Goal: Task Accomplishment & Management: Use online tool/utility

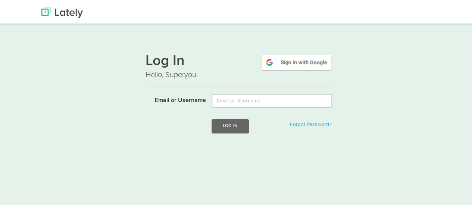
type input "[EMAIL_ADDRESS][DOMAIN_NAME]"
click at [239, 126] on button "Log In" at bounding box center [230, 125] width 37 height 14
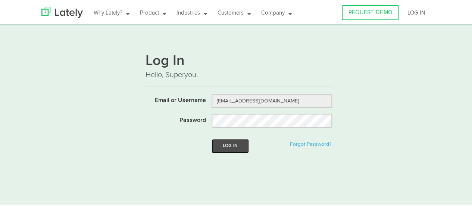
click at [230, 146] on button "Log In" at bounding box center [230, 145] width 37 height 14
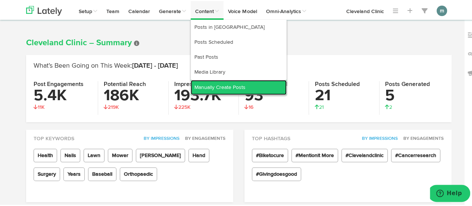
click at [205, 85] on link "Manually Create Posts" at bounding box center [239, 86] width 96 height 15
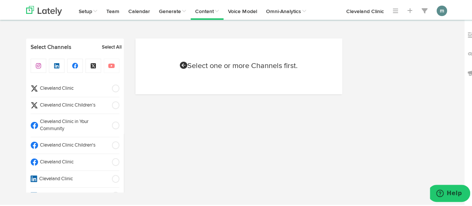
click at [68, 165] on li "Cleveland Clinic" at bounding box center [75, 161] width 89 height 17
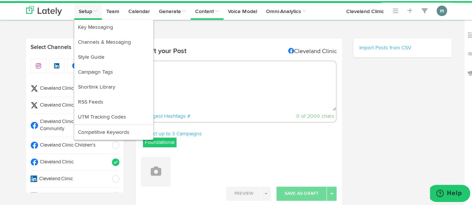
radio input "true"
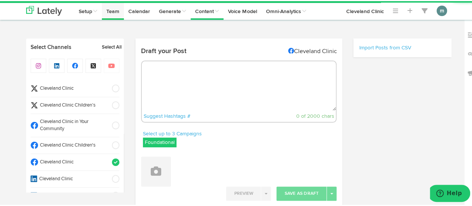
select select "10"
select select "58"
select select "11"
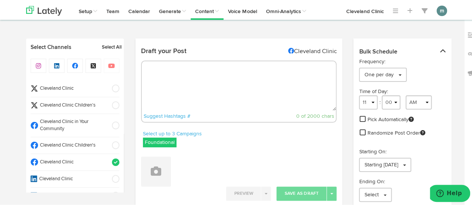
click at [170, 72] on textarea at bounding box center [239, 84] width 194 height 49
paste textarea "The side effects that you experience will depend on which treatments you’re hav…"
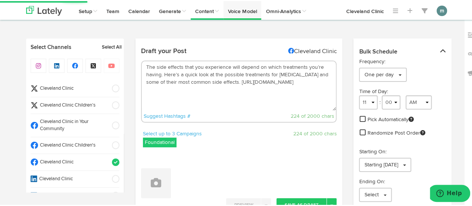
type textarea "The side effects that you experience will depend on which treatments you’re hav…"
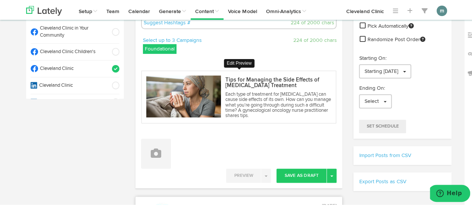
scroll to position [112, 0]
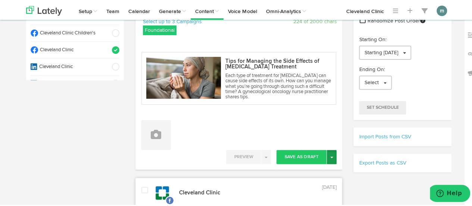
click at [328, 157] on button "Toggle Dropdown" at bounding box center [332, 156] width 10 height 14
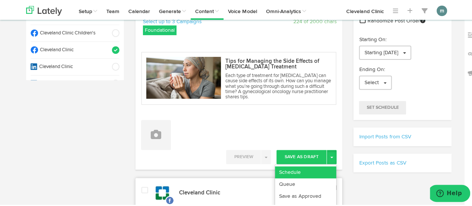
click at [319, 168] on link "Schedule" at bounding box center [305, 171] width 61 height 12
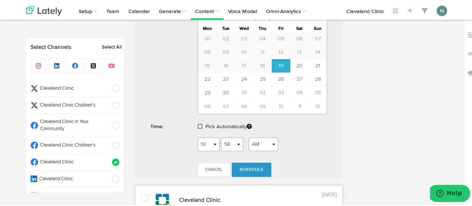
scroll to position [373, 0]
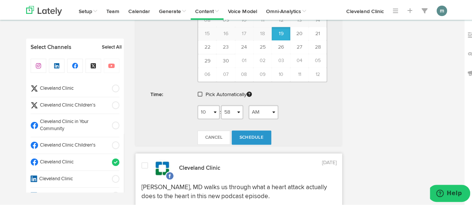
click at [198, 91] on span at bounding box center [200, 92] width 4 height 5
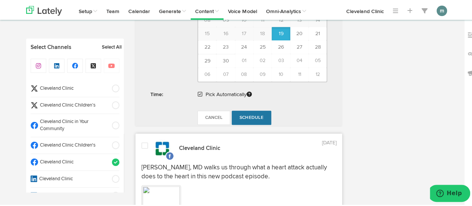
click at [258, 114] on span "Schedule" at bounding box center [252, 116] width 24 height 4
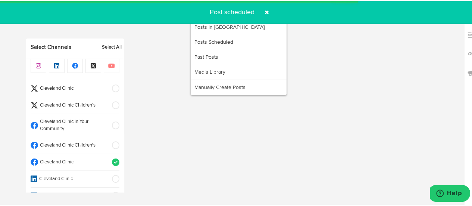
radio input "true"
select select "11"
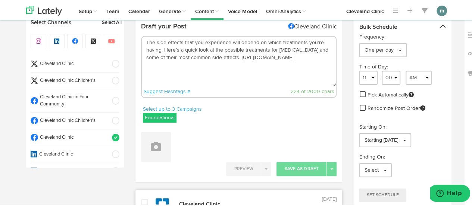
scroll to position [0, 0]
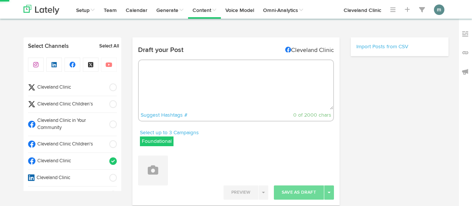
select select "10"
select select "58"
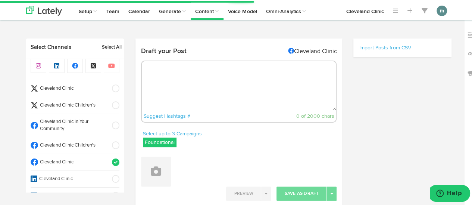
click at [201, 77] on textarea at bounding box center [239, 84] width 194 height 49
select select "11"
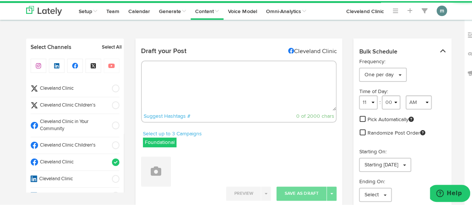
paste textarea "Neither hemophilia A or B is “worse” than the other. No matter which kind of he…"
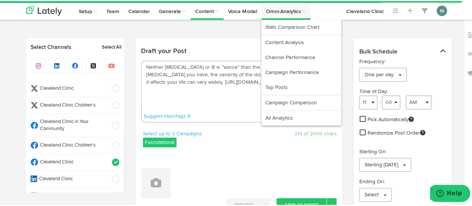
type textarea "Neither hemophilia A or B is “worse” than the other. No matter which kind of he…"
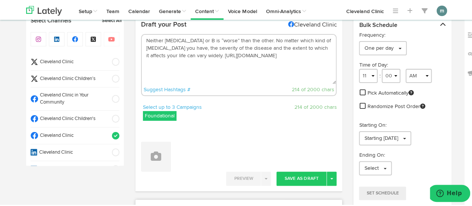
scroll to position [37, 0]
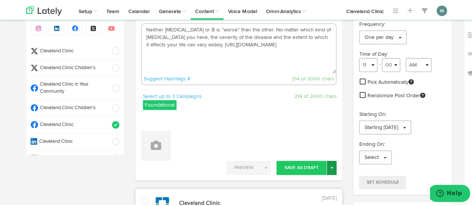
click at [332, 165] on button "Toggle Dropdown" at bounding box center [332, 166] width 10 height 14
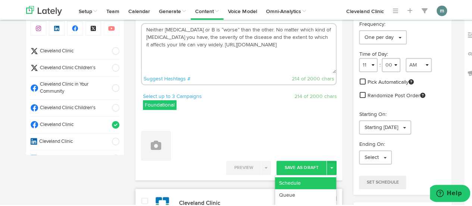
click at [311, 179] on link "Schedule" at bounding box center [305, 182] width 61 height 12
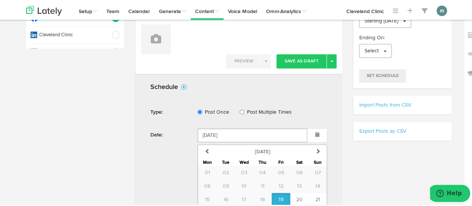
scroll to position [224, 0]
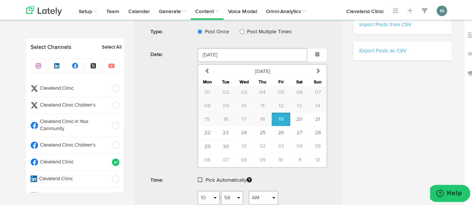
click at [198, 176] on span at bounding box center [200, 178] width 4 height 5
click at [240, 200] on span "Schedule" at bounding box center [252, 202] width 24 height 4
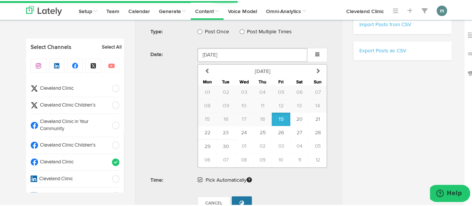
radio input "true"
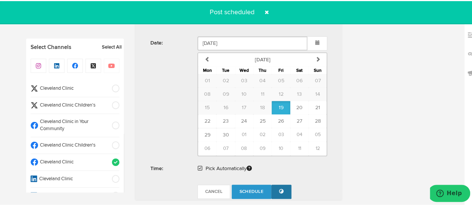
scroll to position [448, 0]
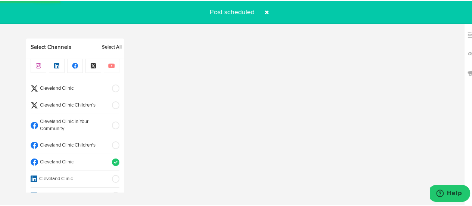
select select "11"
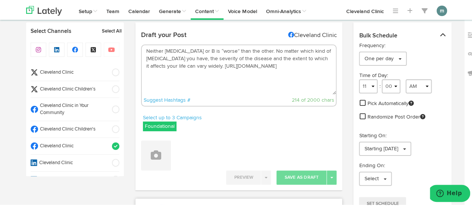
scroll to position [0, 0]
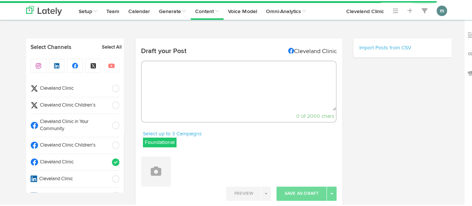
select select "10"
select select "59"
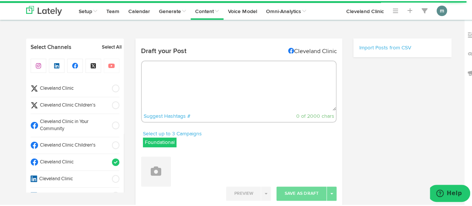
drag, startPoint x: 209, startPoint y: 88, endPoint x: 214, endPoint y: 78, distance: 11.4
click at [209, 88] on textarea at bounding box center [239, 84] width 194 height 49
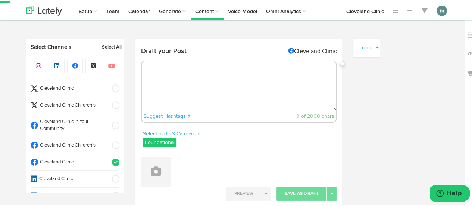
paste textarea "The biggest difference between IUDs and birth control pills comes down to how o…"
type textarea "The biggest difference between IUDs and birth control pills comes down to how o…"
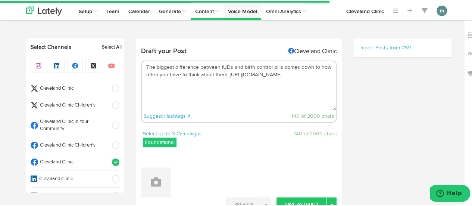
select select "11"
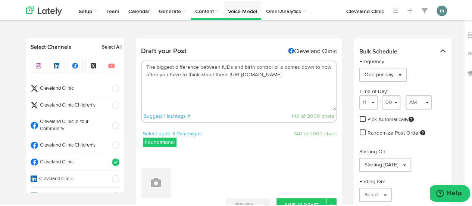
type textarea "The biggest difference between IUDs and birth control pills comes down to how o…"
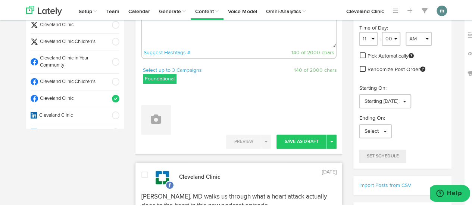
scroll to position [112, 0]
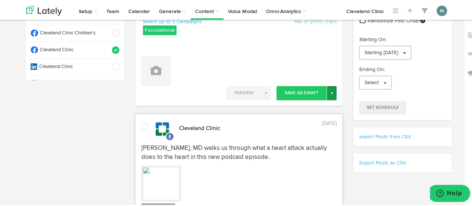
click at [328, 92] on button "Toggle Dropdown" at bounding box center [332, 92] width 10 height 14
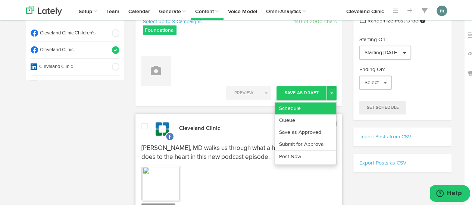
click at [321, 101] on link "Schedule" at bounding box center [305, 107] width 61 height 12
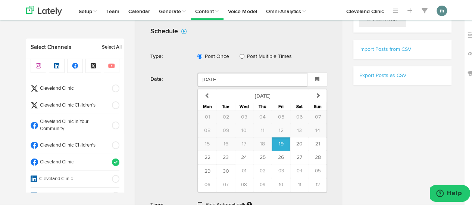
scroll to position [224, 0]
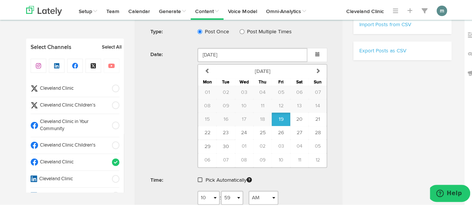
click at [199, 176] on span at bounding box center [200, 178] width 4 height 5
click at [257, 200] on span "Schedule" at bounding box center [252, 202] width 24 height 4
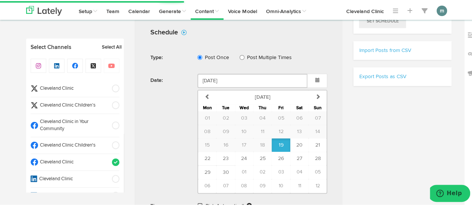
scroll to position [187, 0]
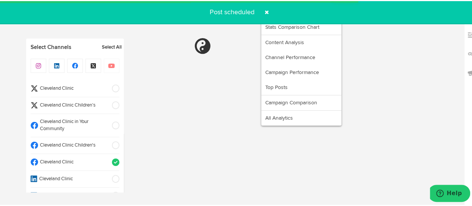
radio input "true"
select select "11"
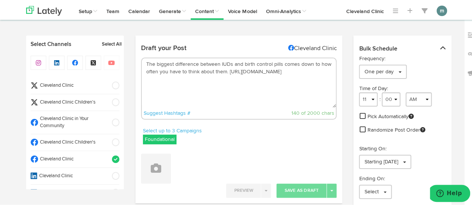
scroll to position [0, 0]
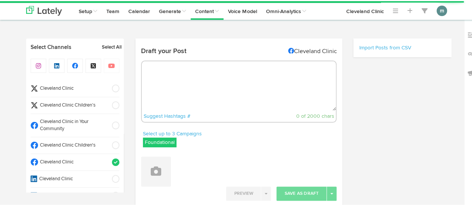
radio input "true"
select select "11"
select select "01"
click at [172, 75] on textarea at bounding box center [239, 84] width 194 height 49
paste textarea "Overworked? Signs + the impact on your health: [URL][DOMAIN_NAME]"
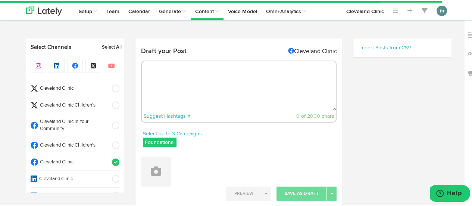
type textarea "Overworked? Signs + the impact on your health: [URL][DOMAIN_NAME]"
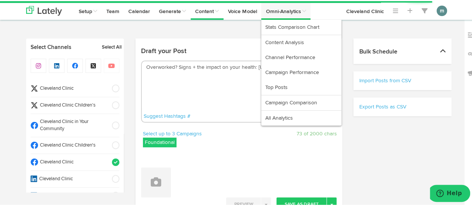
select select "11"
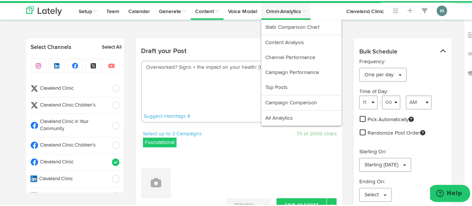
type textarea "Overworked? Signs + the impact on your health: [URL][DOMAIN_NAME]"
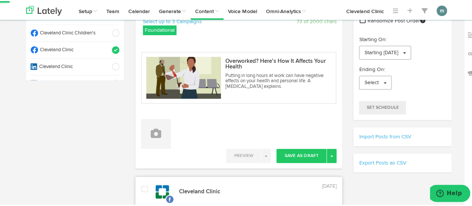
scroll to position [149, 0]
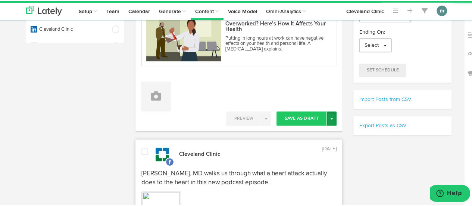
click at [329, 118] on button "Toggle Dropdown" at bounding box center [332, 117] width 10 height 14
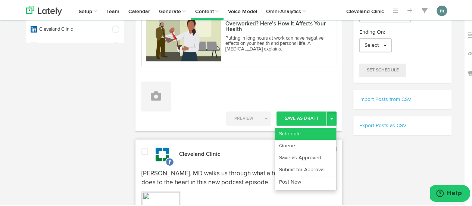
click at [318, 127] on link "Schedule" at bounding box center [305, 133] width 61 height 12
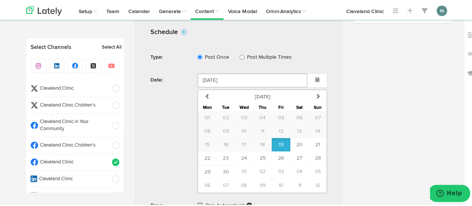
scroll to position [373, 0]
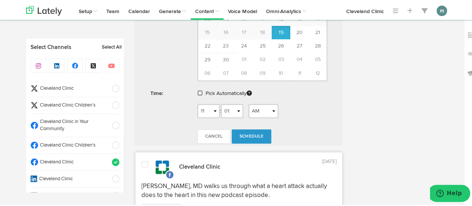
click at [198, 89] on span at bounding box center [200, 91] width 4 height 5
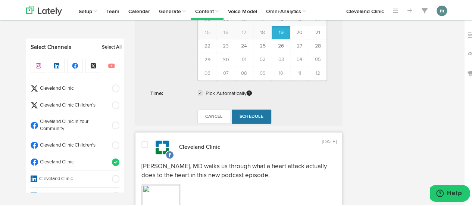
click at [242, 114] on span "Schedule" at bounding box center [252, 115] width 24 height 4
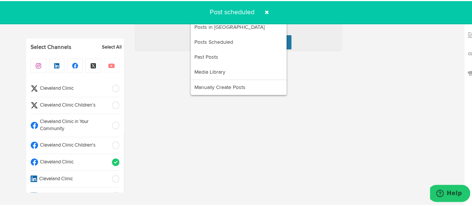
radio input "true"
select select "11"
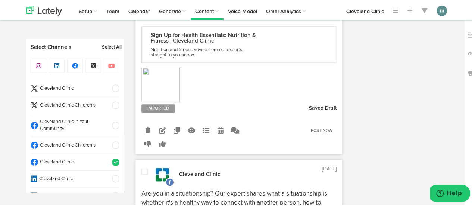
scroll to position [373, 0]
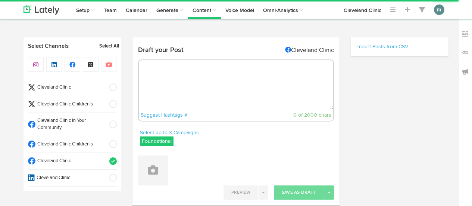
select select "11"
select select "01"
select select "11"
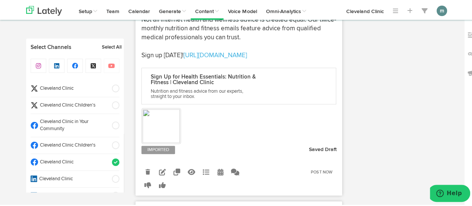
scroll to position [298, 0]
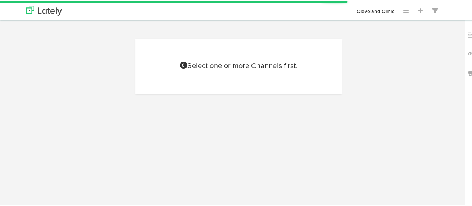
scroll to position [33, 0]
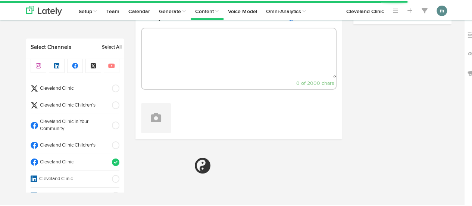
select select "11"
select select "01"
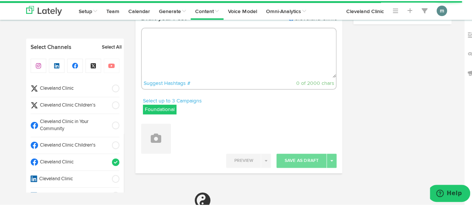
select select "11"
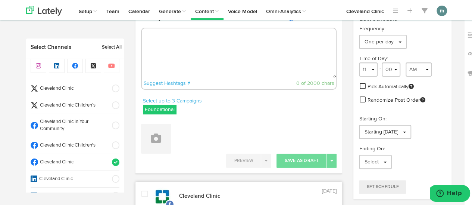
click at [73, 86] on span "Cleveland Clinic" at bounding box center [72, 87] width 69 height 7
click at [73, 159] on span "Cleveland Clinic" at bounding box center [72, 161] width 69 height 7
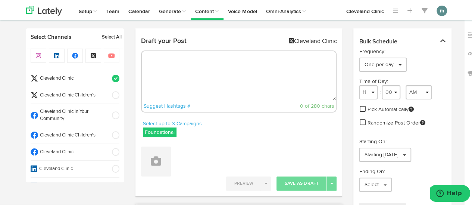
scroll to position [0, 0]
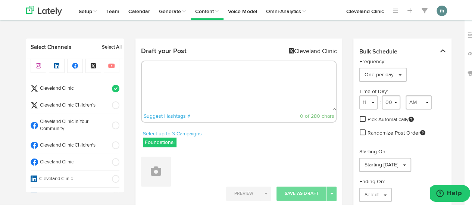
click at [172, 79] on textarea at bounding box center [239, 84] width 194 height 49
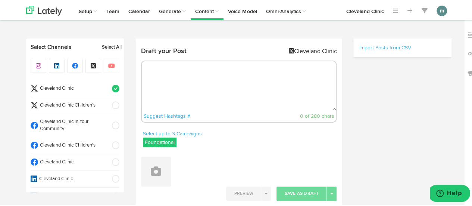
paste textarea "The side effects that you experience will depend on which treatments you’re hav…"
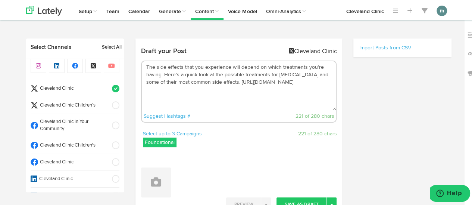
click at [161, 73] on textarea "The side effects that you experience will depend on which treatments you’re hav…" at bounding box center [239, 84] width 194 height 49
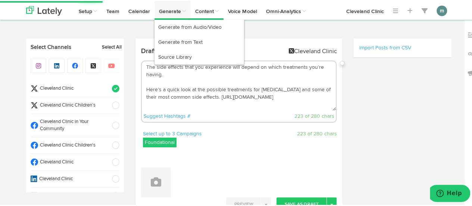
type textarea "The side effects that you experience will depend on which treatments you’re hav…"
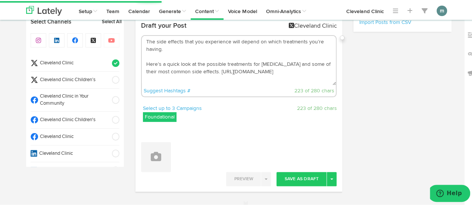
scroll to position [37, 0]
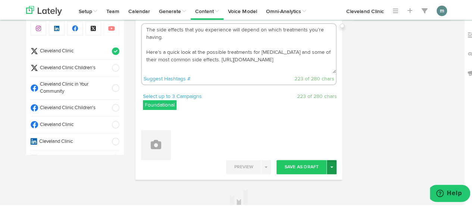
click at [331, 166] on button "Toggle Dropdown" at bounding box center [332, 166] width 10 height 14
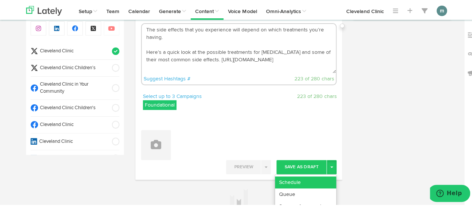
click at [324, 178] on link "Schedule" at bounding box center [305, 181] width 61 height 12
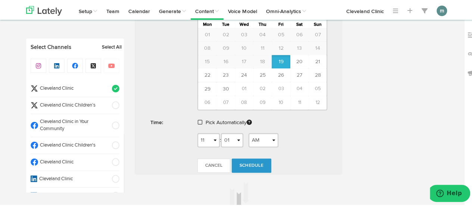
scroll to position [284, 0]
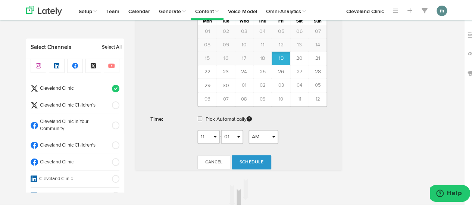
click at [196, 112] on div "Pick Automatically" at bounding box center [262, 119] width 141 height 17
click at [198, 116] on span at bounding box center [200, 117] width 4 height 5
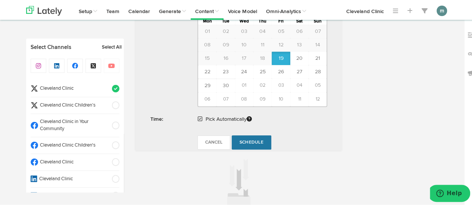
click at [255, 139] on span "Schedule" at bounding box center [252, 141] width 24 height 4
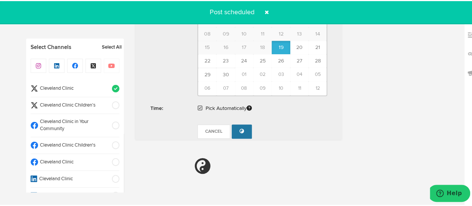
radio input "true"
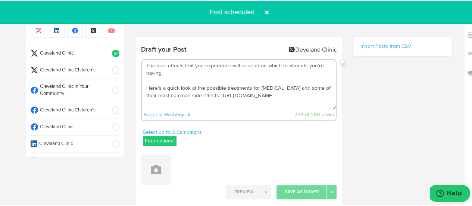
scroll to position [0, 0]
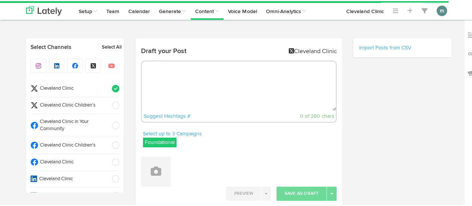
select select "11"
select select "03"
click at [195, 84] on textarea at bounding box center [239, 84] width 194 height 49
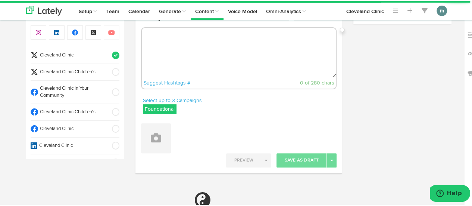
paste textarea "Neither [MEDICAL_DATA] or B is “worse” than the other. No matter which kind of …"
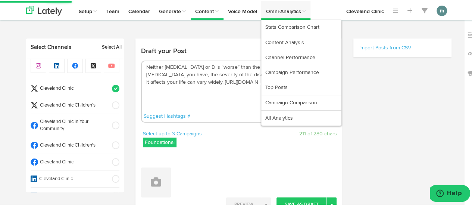
type textarea "Neither [MEDICAL_DATA] or B is “worse” than the other. No matter which kind of …"
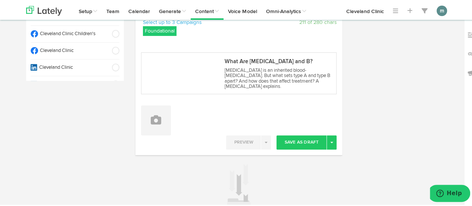
scroll to position [112, 0]
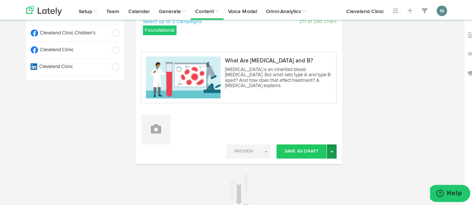
click at [333, 152] on button "Toggle Dropdown" at bounding box center [332, 150] width 10 height 14
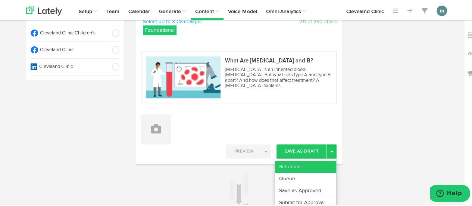
click at [323, 164] on link "Schedule" at bounding box center [305, 165] width 61 height 12
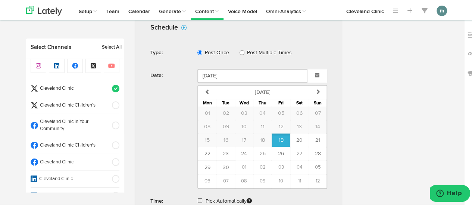
scroll to position [299, 0]
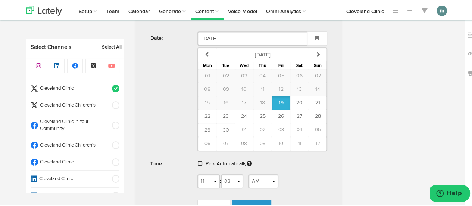
click at [198, 159] on span at bounding box center [200, 161] width 4 height 5
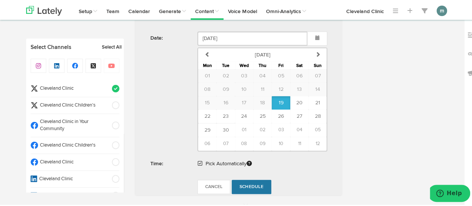
click at [250, 183] on span "Schedule" at bounding box center [252, 185] width 24 height 4
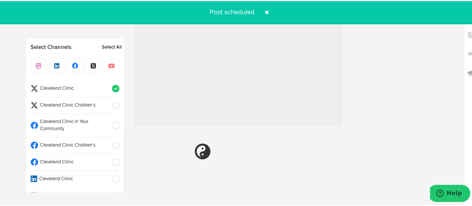
radio input "true"
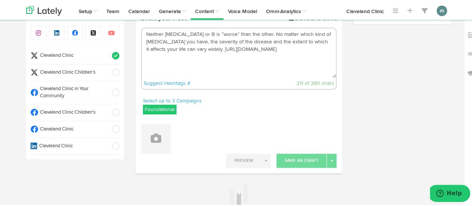
scroll to position [0, 0]
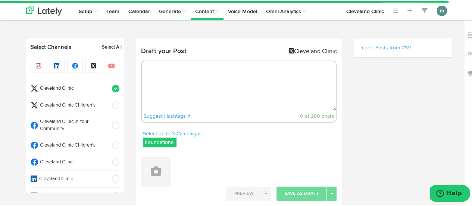
select select "11"
select select "03"
click at [163, 79] on textarea at bounding box center [239, 84] width 194 height 49
paste textarea "The biggest difference between IUDs and birth control pills comes down to how o…"
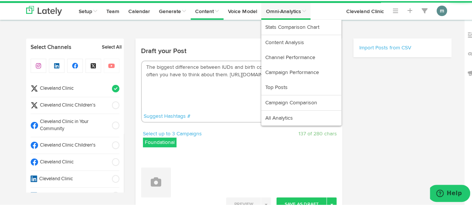
type textarea "The biggest difference between IUDs and birth control pills comes down to how o…"
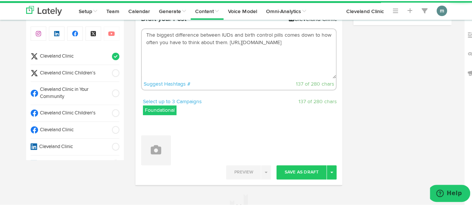
scroll to position [75, 0]
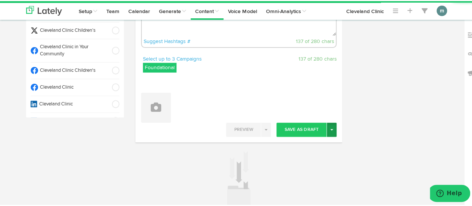
click at [327, 131] on button "Toggle Dropdown" at bounding box center [332, 128] width 10 height 14
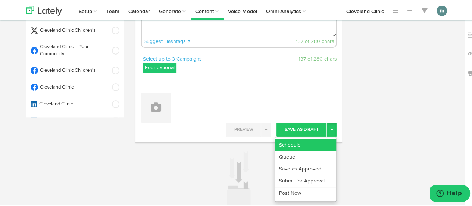
click at [314, 145] on link "Schedule" at bounding box center [305, 144] width 61 height 12
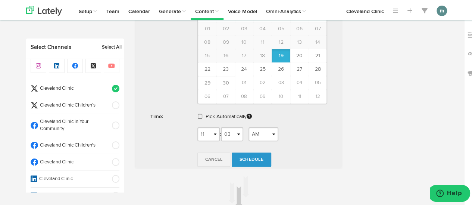
scroll to position [299, 0]
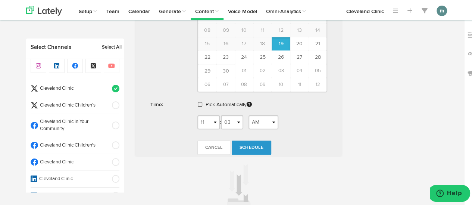
click at [198, 102] on span at bounding box center [200, 102] width 4 height 5
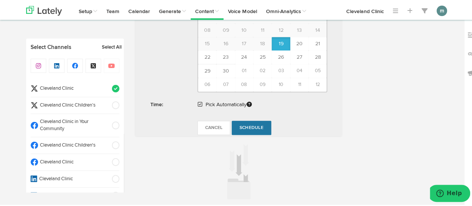
click at [247, 127] on span "Schedule" at bounding box center [252, 126] width 24 height 4
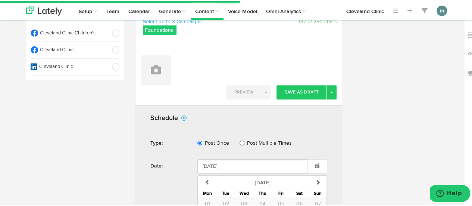
scroll to position [0, 0]
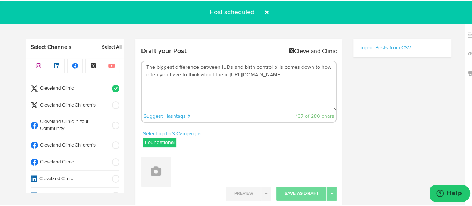
radio input "true"
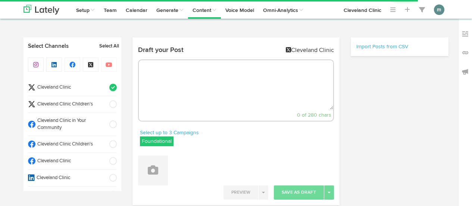
select select "11"
select select "04"
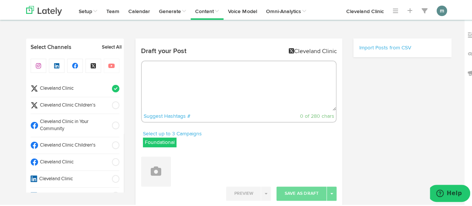
scroll to position [33, 0]
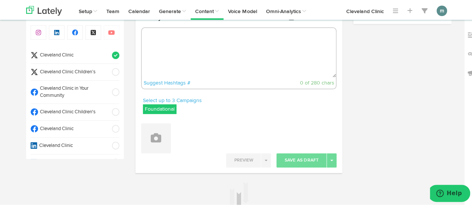
click at [213, 48] on textarea at bounding box center [239, 51] width 194 height 49
paste textarea "Overworked? Signs + the impact on your health: [URL][DOMAIN_NAME]"
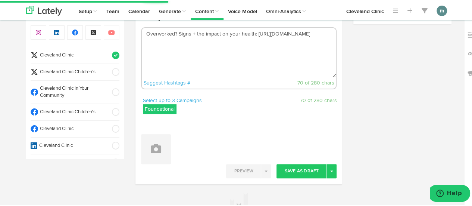
type textarea "Overworked? Signs + the impact on your health: [URL][DOMAIN_NAME]"
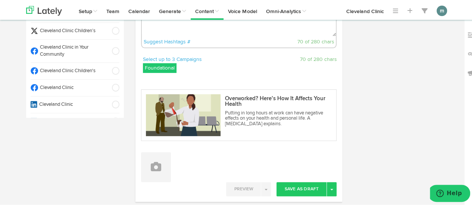
scroll to position [145, 0]
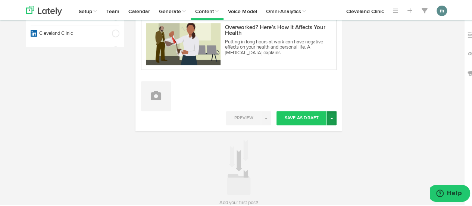
click at [330, 116] on span "button" at bounding box center [331, 116] width 3 height 1
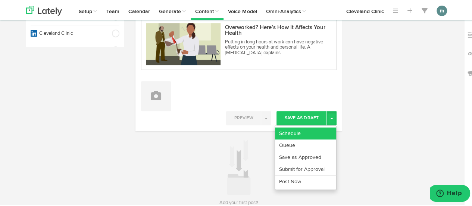
click at [316, 132] on link "Schedule" at bounding box center [305, 132] width 61 height 12
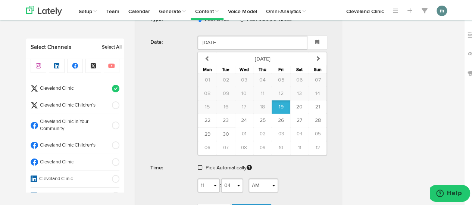
scroll to position [332, 0]
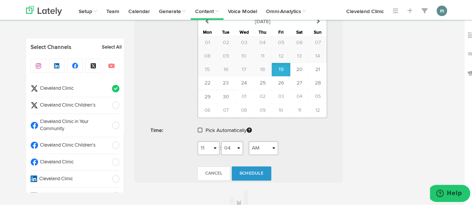
click at [199, 127] on span at bounding box center [200, 128] width 4 height 5
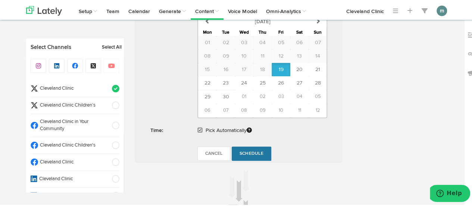
click at [242, 150] on span "Schedule" at bounding box center [252, 152] width 24 height 4
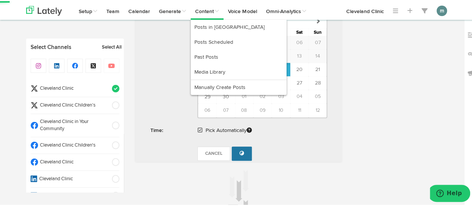
radio input "true"
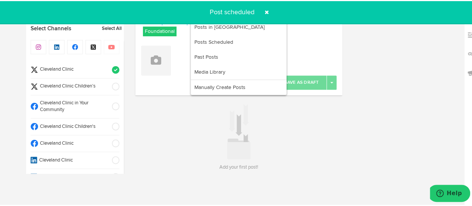
scroll to position [110, 0]
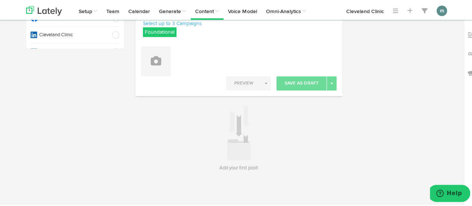
click at [21, 118] on div "Select Channels Select All Cleveland Clinic Cleveland Clinic Children’s Clevela…" at bounding box center [75, 50] width 109 height 246
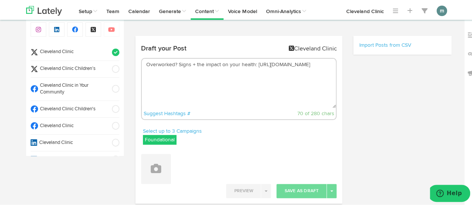
scroll to position [0, 0]
